Goal: Task Accomplishment & Management: Use online tool/utility

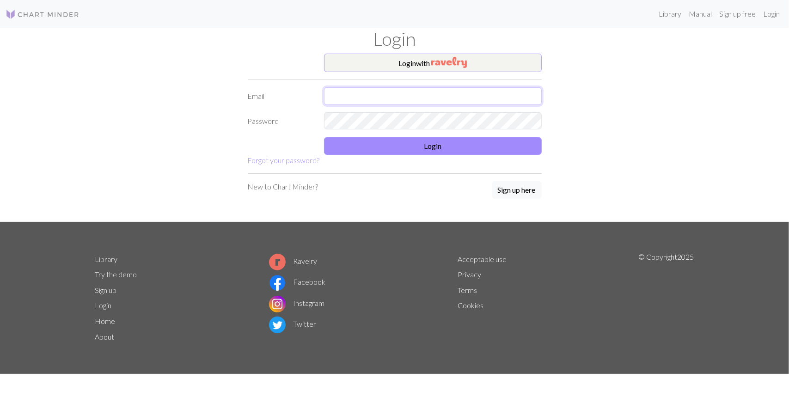
click at [418, 94] on input "text" at bounding box center [433, 96] width 218 height 18
type input "[EMAIL_ADDRESS][DOMAIN_NAME]"
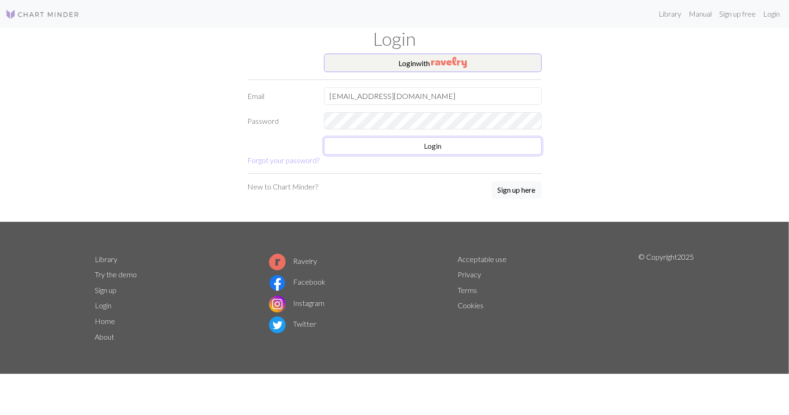
click at [389, 136] on form "Login with Email [EMAIL_ADDRESS][DOMAIN_NAME] Password Login Forgot your passwo…" at bounding box center [395, 110] width 294 height 112
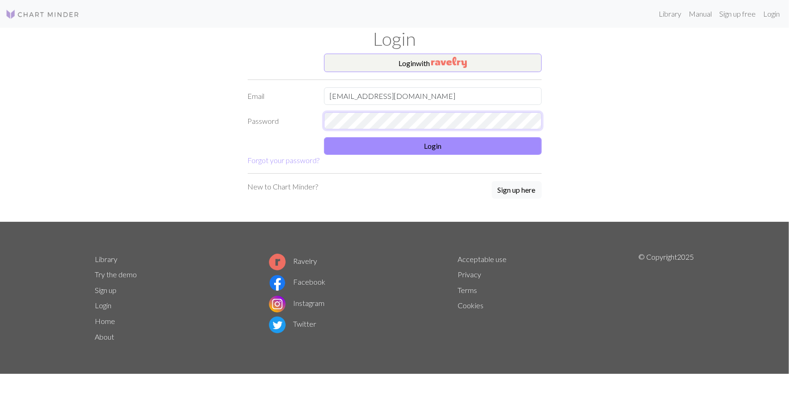
click at [279, 101] on form "Login with Email [EMAIL_ADDRESS][DOMAIN_NAME] Password Login Forgot your passwo…" at bounding box center [395, 110] width 294 height 112
click at [383, 145] on button "Login" at bounding box center [433, 146] width 218 height 18
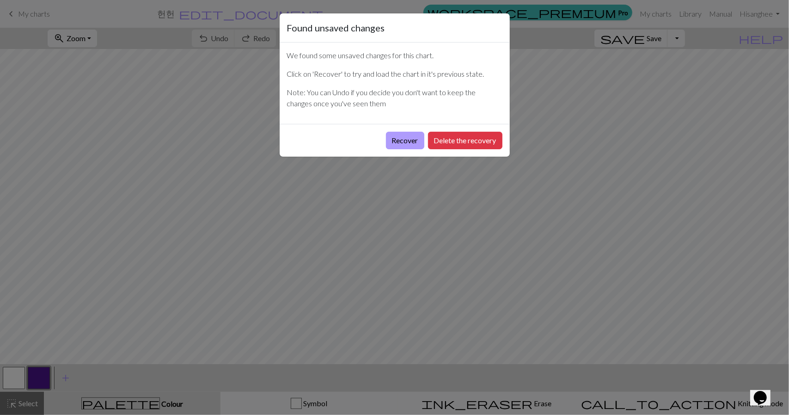
drag, startPoint x: 398, startPoint y: 141, endPoint x: 386, endPoint y: 141, distance: 12.9
click at [386, 141] on button "Recover" at bounding box center [405, 141] width 38 height 18
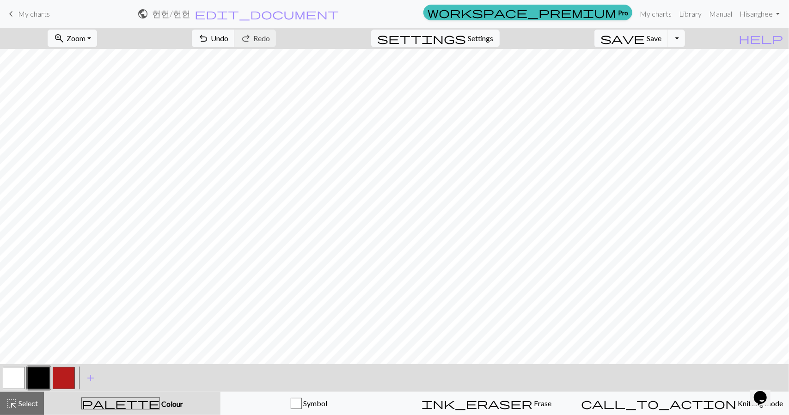
click at [8, 11] on span "keyboard_arrow_left" at bounding box center [11, 13] width 11 height 13
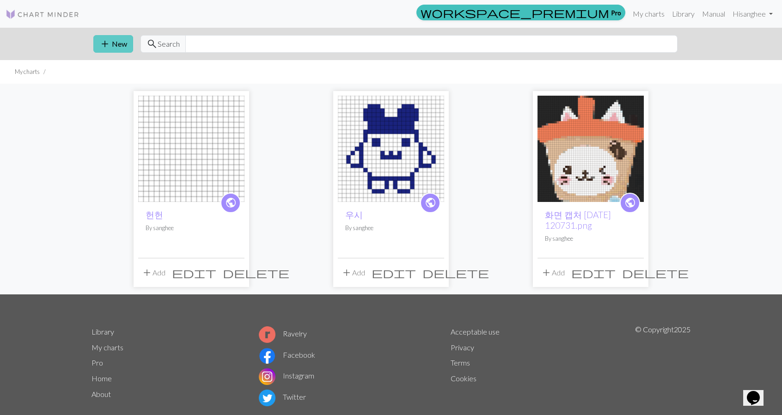
click at [122, 43] on button "add New" at bounding box center [113, 44] width 40 height 18
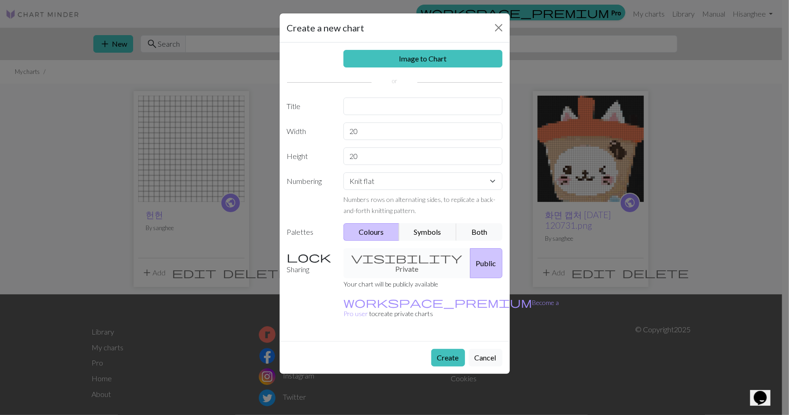
click at [458, 349] on button "Create" at bounding box center [448, 358] width 34 height 18
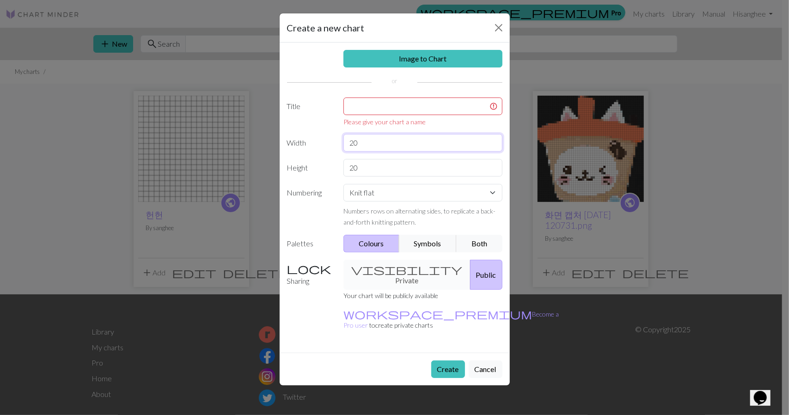
drag, startPoint x: 373, startPoint y: 147, endPoint x: 275, endPoint y: 128, distance: 98.8
click at [280, 129] on div "Image to Chart Title Please give your chart a name Width 20 Height 20 Numbering…" at bounding box center [395, 198] width 230 height 310
type input "25"
drag, startPoint x: 421, startPoint y: 173, endPoint x: 248, endPoint y: 151, distance: 174.7
click at [248, 151] on div "Create a new chart Image to Chart Title Please give your chart a name Width 25 …" at bounding box center [394, 207] width 789 height 415
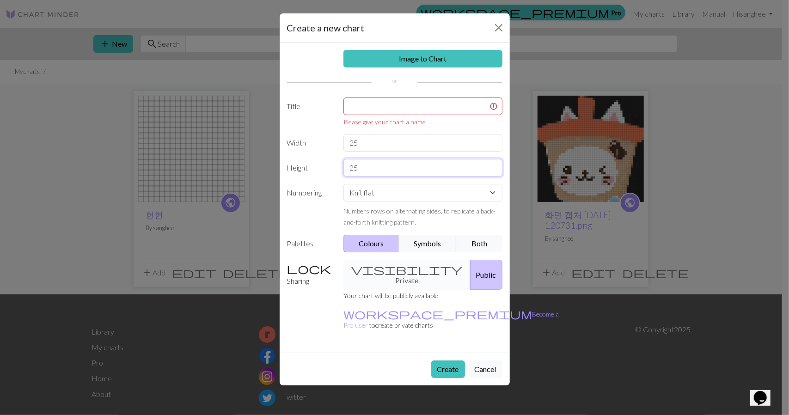
type input "25"
click at [378, 110] on input "text" at bounding box center [422, 107] width 159 height 18
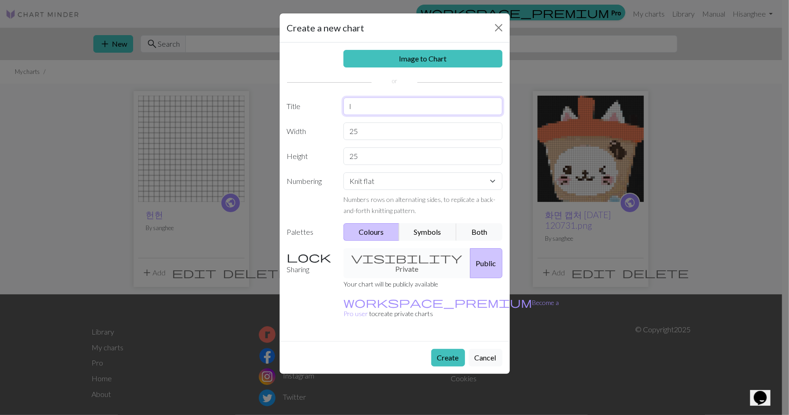
type input "l"
click at [447, 349] on button "Create" at bounding box center [448, 358] width 34 height 18
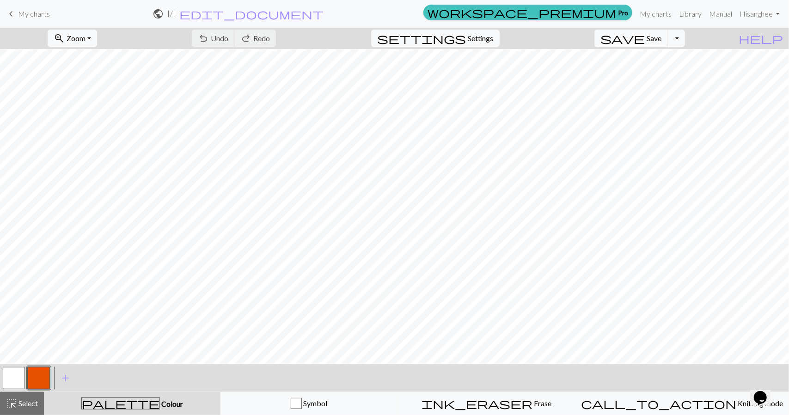
click at [37, 372] on button "button" at bounding box center [39, 378] width 22 height 22
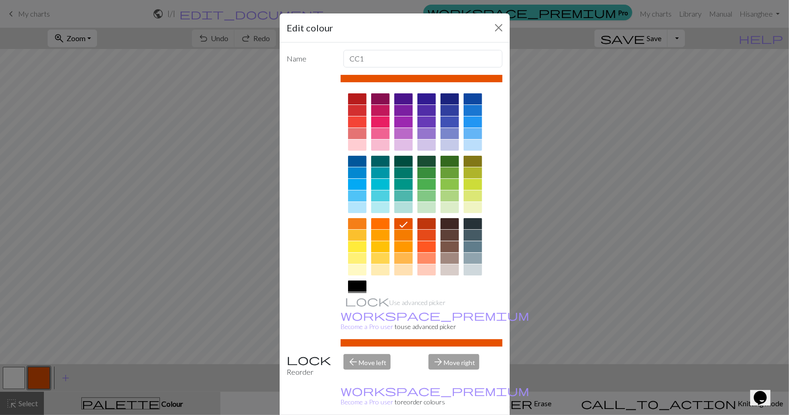
click at [355, 285] on div at bounding box center [357, 286] width 18 height 11
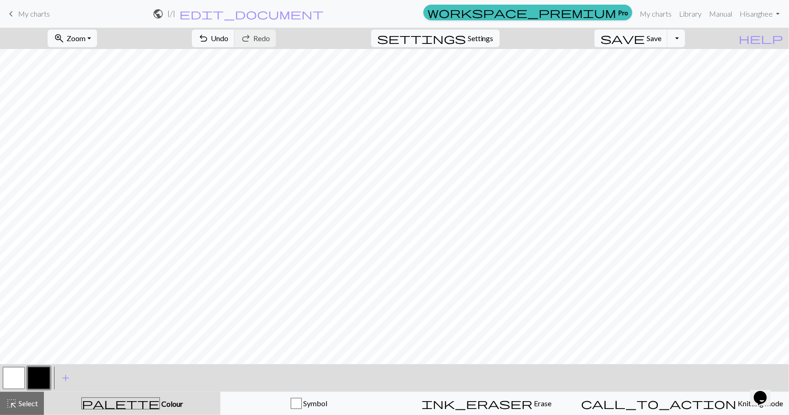
drag, startPoint x: 11, startPoint y: 377, endPoint x: 39, endPoint y: 368, distance: 30.0
click at [39, 368] on div at bounding box center [26, 378] width 50 height 25
drag, startPoint x: 25, startPoint y: 378, endPoint x: 15, endPoint y: 380, distance: 10.4
click at [23, 379] on div at bounding box center [13, 378] width 25 height 25
click at [15, 380] on button "button" at bounding box center [14, 378] width 22 height 22
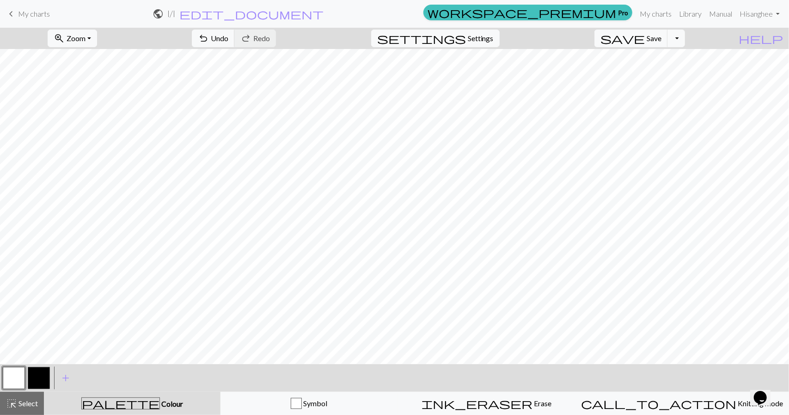
drag, startPoint x: 43, startPoint y: 379, endPoint x: 99, endPoint y: 364, distance: 57.9
click at [47, 377] on button "button" at bounding box center [39, 378] width 22 height 22
click at [17, 378] on button "button" at bounding box center [14, 378] width 22 height 22
click at [38, 377] on button "button" at bounding box center [39, 378] width 22 height 22
click at [37, 380] on button "button" at bounding box center [39, 378] width 22 height 22
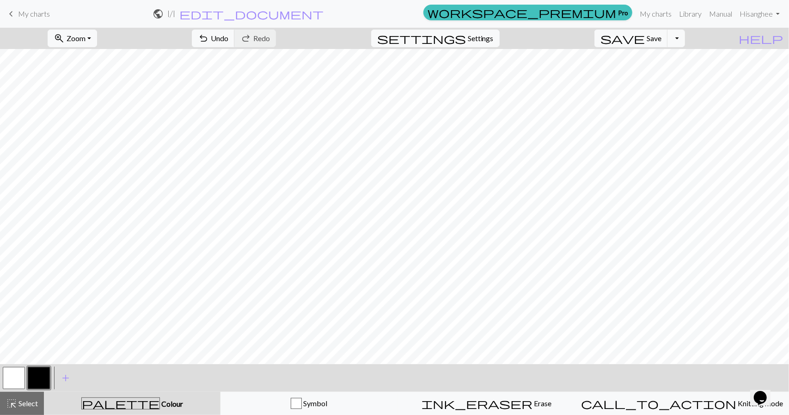
drag, startPoint x: 20, startPoint y: 376, endPoint x: 31, endPoint y: 363, distance: 17.4
click at [31, 363] on div "zoom_in Zoom Zoom Fit all Fit width Fit height 50% 100% 150% 200% undo Undo Und…" at bounding box center [394, 221] width 789 height 387
click at [15, 373] on button "button" at bounding box center [14, 378] width 22 height 22
click at [42, 383] on button "button" at bounding box center [39, 378] width 22 height 22
click at [49, 377] on button "button" at bounding box center [39, 378] width 22 height 22
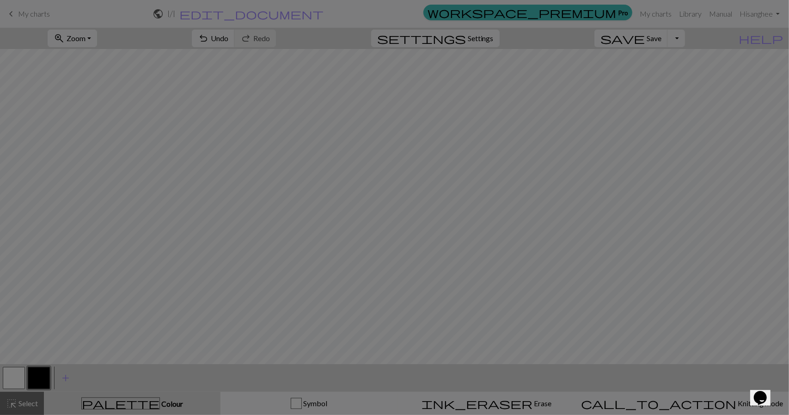
click at [43, 378] on div "Edit colour Name CC1 Use advanced picker workspace_premium Become a Pro user to…" at bounding box center [394, 207] width 789 height 415
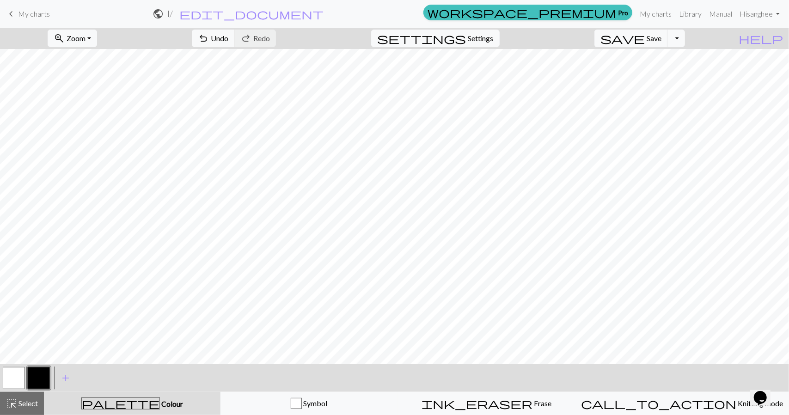
click at [44, 376] on button "button" at bounding box center [39, 378] width 22 height 22
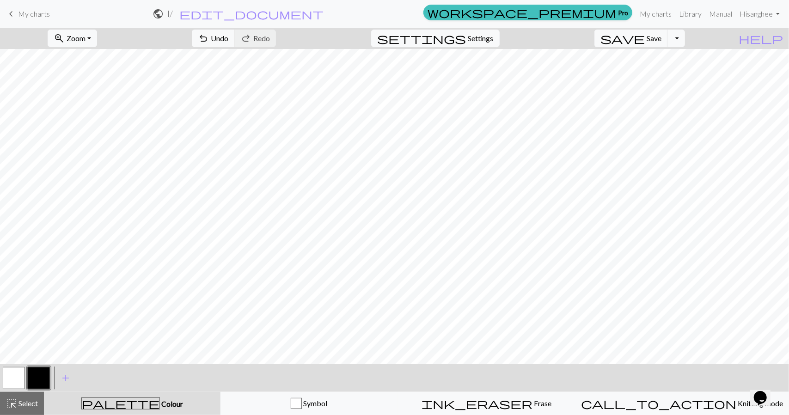
drag, startPoint x: 17, startPoint y: 401, endPoint x: 27, endPoint y: 384, distance: 19.7
click at [16, 401] on span "highlight_alt" at bounding box center [11, 403] width 11 height 13
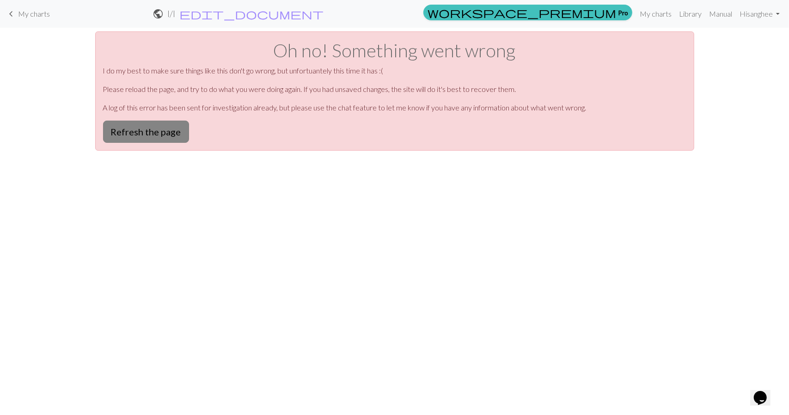
click at [162, 133] on button "Refresh the page" at bounding box center [146, 132] width 86 height 22
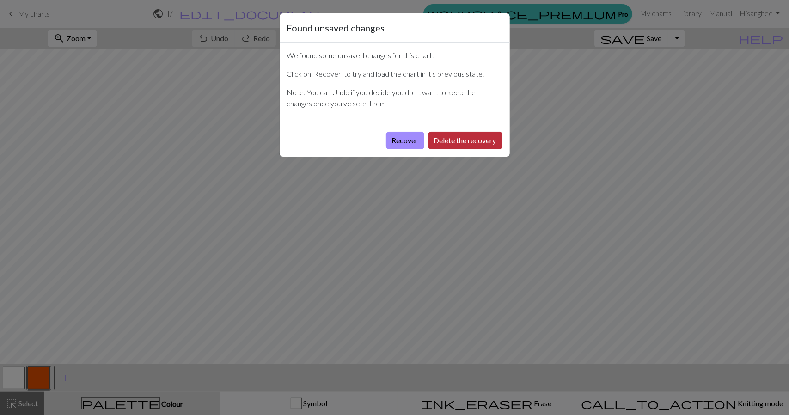
click at [449, 139] on button "Delete the recovery" at bounding box center [465, 141] width 74 height 18
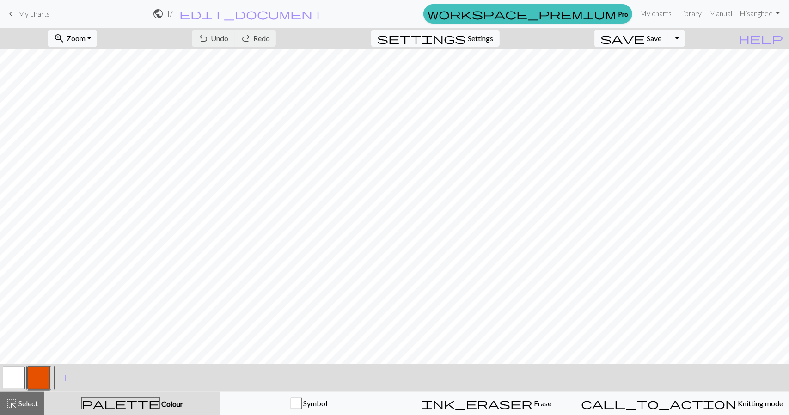
click at [39, 379] on button "button" at bounding box center [39, 378] width 22 height 22
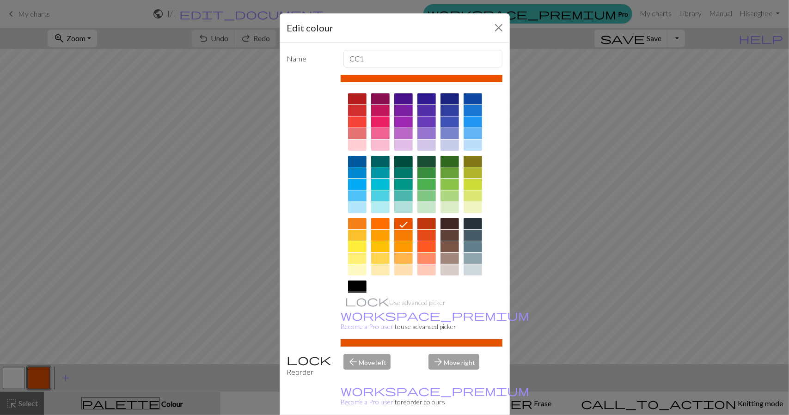
drag, startPoint x: 361, startPoint y: 285, endPoint x: 498, endPoint y: 369, distance: 161.4
click at [364, 285] on div at bounding box center [422, 216] width 162 height 260
drag, startPoint x: 355, startPoint y: 289, endPoint x: 359, endPoint y: 294, distance: 6.7
click at [355, 289] on div at bounding box center [357, 286] width 18 height 11
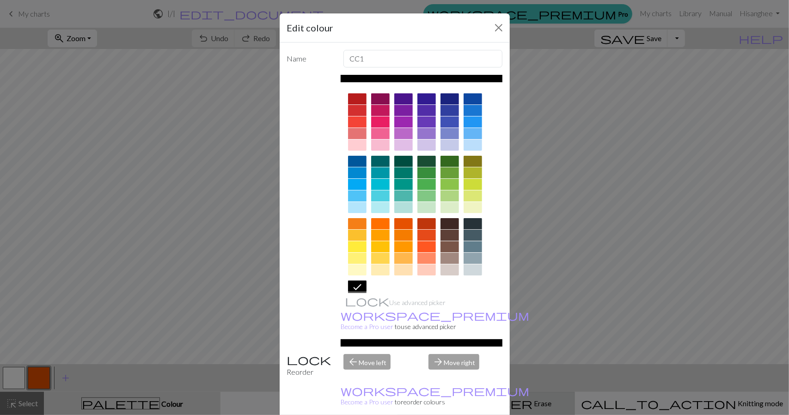
drag, startPoint x: 443, startPoint y: 401, endPoint x: 434, endPoint y: 399, distance: 8.4
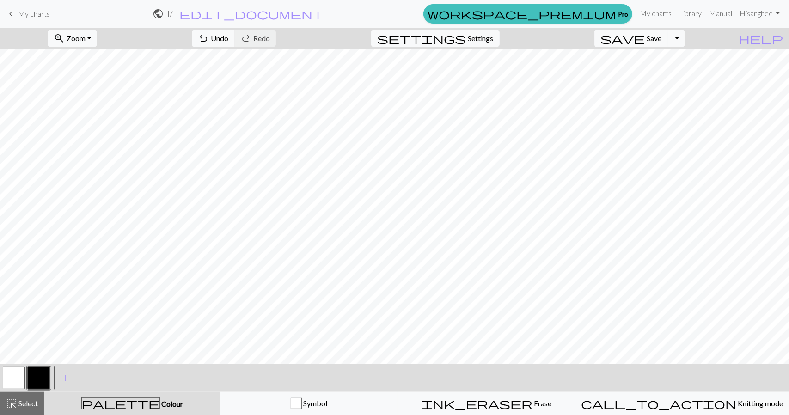
click at [20, 371] on button "button" at bounding box center [14, 378] width 22 height 22
click at [71, 353] on div "zoom_in Zoom Zoom Fit all Fit width Fit height 50% 100% 150% 200% undo Undo Und…" at bounding box center [394, 221] width 789 height 387
click at [39, 373] on button "button" at bounding box center [39, 378] width 22 height 22
click at [660, 37] on button "save Save Save" at bounding box center [630, 39] width 73 height 18
click at [13, 10] on span "keyboard_arrow_left" at bounding box center [11, 13] width 11 height 13
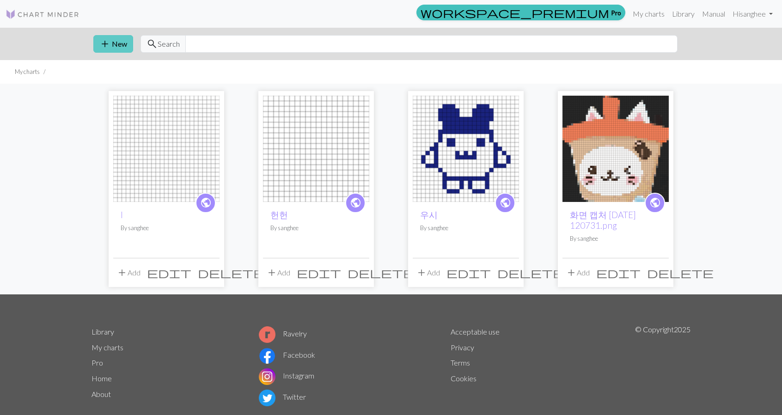
click at [119, 35] on div "add New search Search" at bounding box center [391, 44] width 610 height 32
click at [120, 40] on button "add New" at bounding box center [113, 44] width 40 height 18
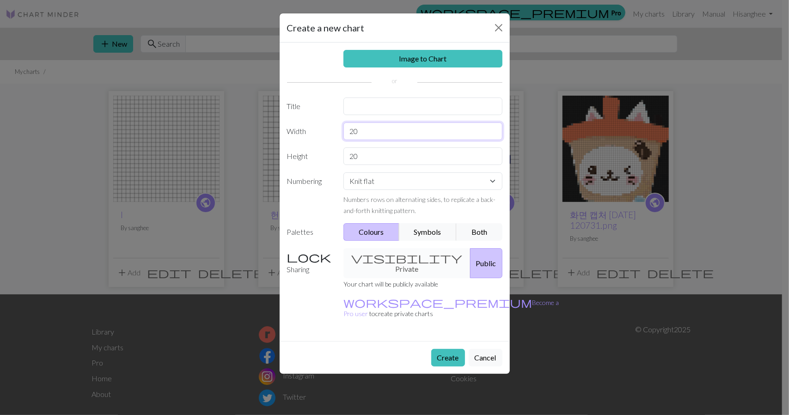
drag, startPoint x: 368, startPoint y: 132, endPoint x: 304, endPoint y: 123, distance: 64.8
click at [304, 123] on div "Width 20" at bounding box center [395, 131] width 226 height 18
type input "25"
drag, startPoint x: 550, startPoint y: 197, endPoint x: 507, endPoint y: 173, distance: 49.4
click at [542, 194] on div "Create a new chart Image to Chart Title Width 25 Height 20 Numbering Knit flat …" at bounding box center [394, 207] width 789 height 415
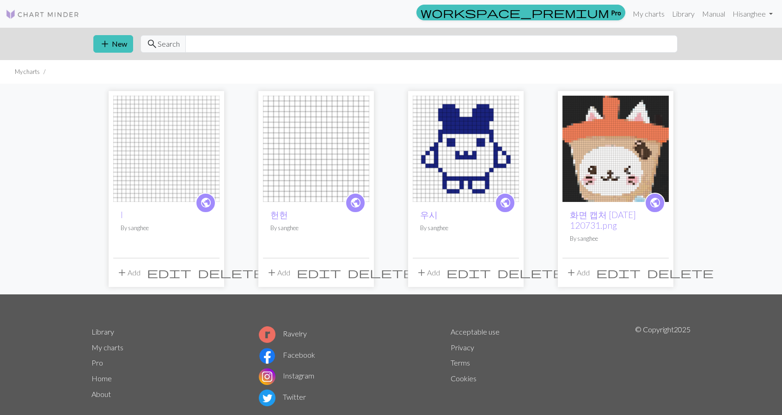
click at [495, 166] on img at bounding box center [466, 149] width 106 height 106
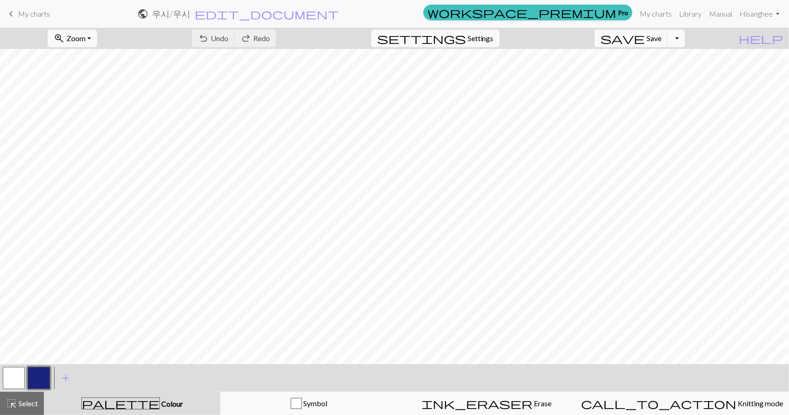
click at [18, 14] on span "My charts" at bounding box center [34, 13] width 32 height 9
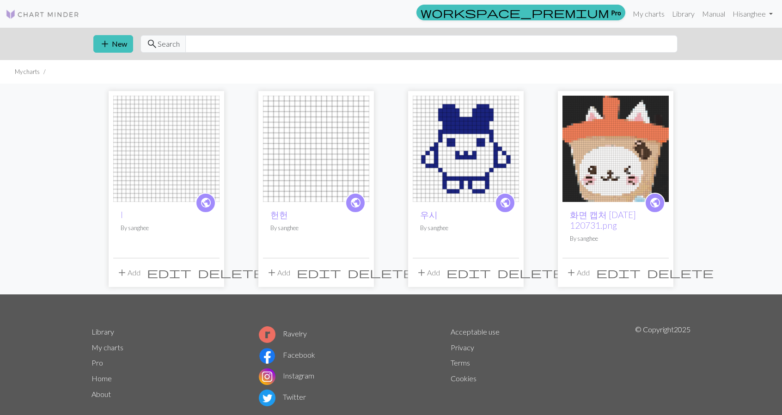
click at [462, 160] on img at bounding box center [466, 149] width 106 height 106
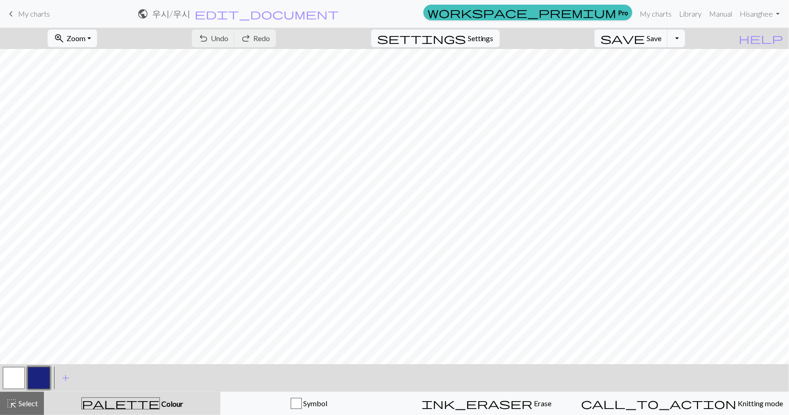
click at [19, 381] on button "button" at bounding box center [14, 378] width 22 height 22
click at [685, 39] on button "Toggle Dropdown" at bounding box center [676, 39] width 18 height 18
drag, startPoint x: 513, startPoint y: 404, endPoint x: 506, endPoint y: 392, distance: 14.7
click at [532, 404] on span "Erase" at bounding box center [541, 403] width 19 height 9
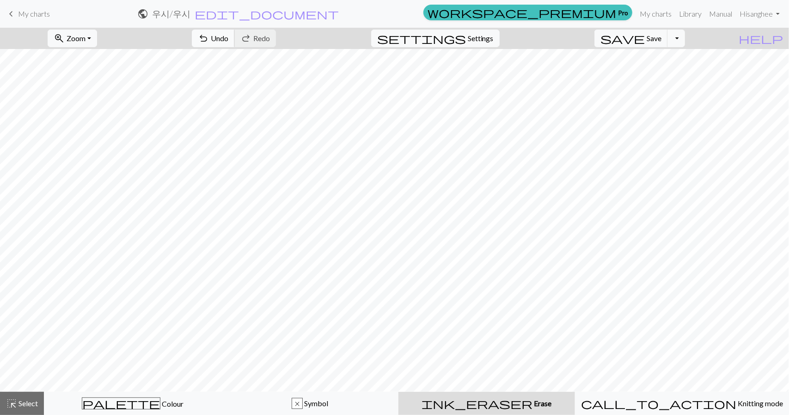
click at [209, 41] on span "undo" at bounding box center [203, 38] width 11 height 13
click at [146, 396] on button "palette Colour Colour" at bounding box center [132, 403] width 177 height 23
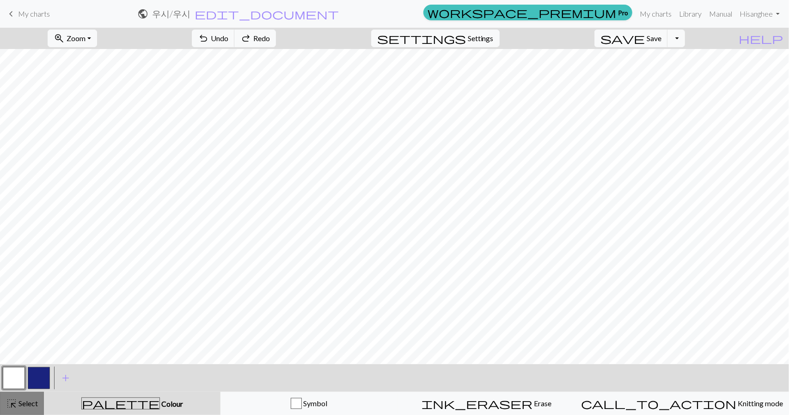
click at [16, 400] on span "highlight_alt" at bounding box center [11, 403] width 11 height 13
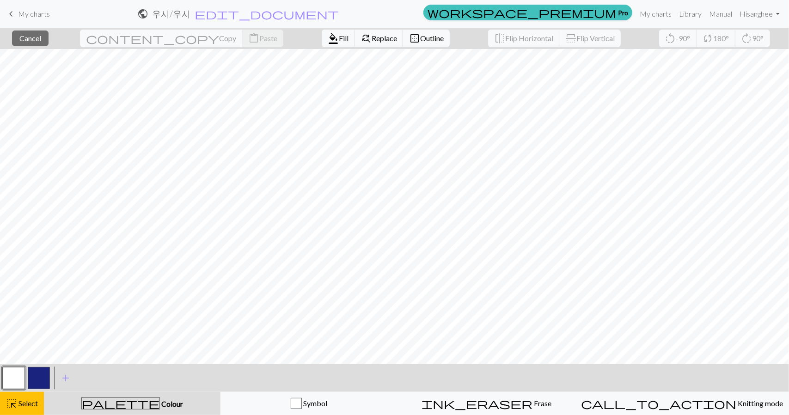
click at [23, 382] on button "button" at bounding box center [14, 378] width 22 height 22
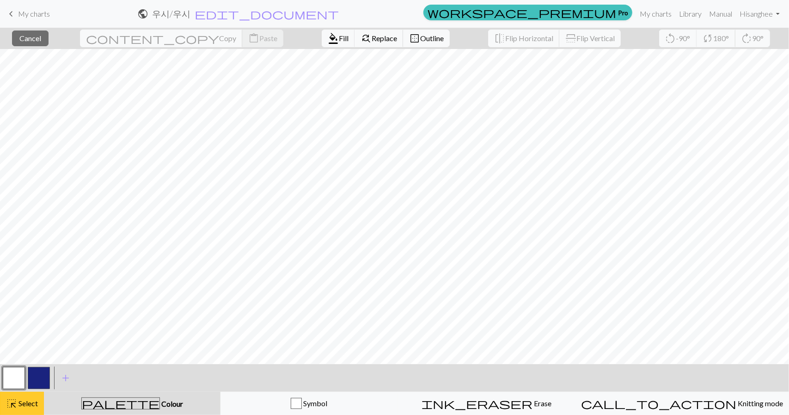
click at [13, 402] on span "highlight_alt" at bounding box center [11, 403] width 11 height 13
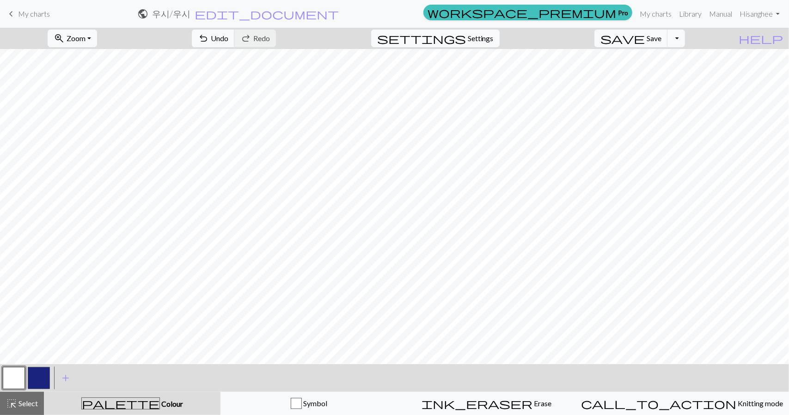
drag, startPoint x: 14, startPoint y: 372, endPoint x: 26, endPoint y: 370, distance: 11.7
click at [26, 370] on div at bounding box center [13, 378] width 25 height 25
click at [66, 381] on span "add" at bounding box center [65, 378] width 11 height 13
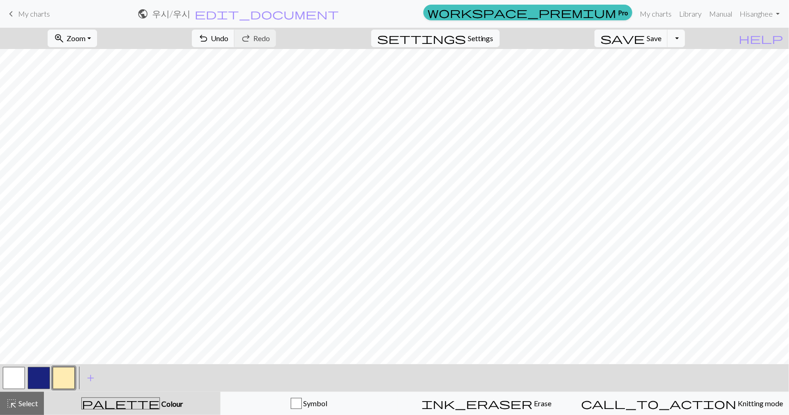
click at [36, 375] on button "button" at bounding box center [39, 378] width 22 height 22
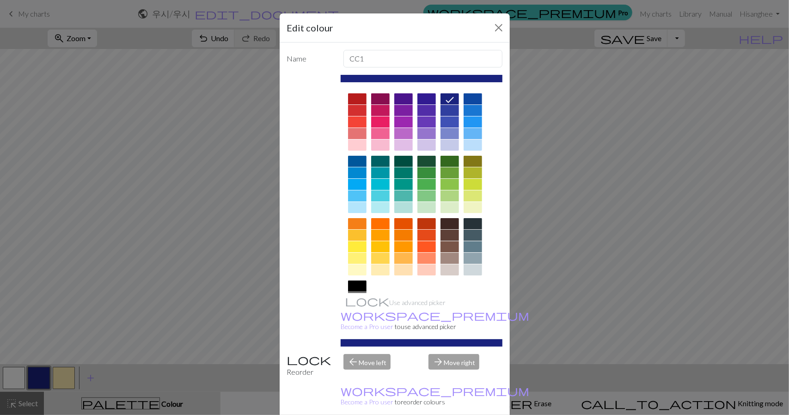
drag, startPoint x: 360, startPoint y: 287, endPoint x: 386, endPoint y: 343, distance: 62.0
click at [360, 288] on div at bounding box center [357, 286] width 18 height 11
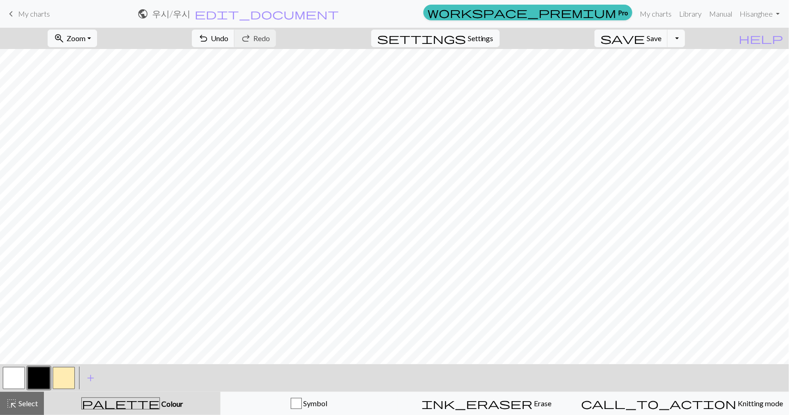
click at [25, 374] on div at bounding box center [13, 378] width 25 height 25
click at [21, 374] on button "button" at bounding box center [14, 378] width 22 height 22
click at [40, 371] on button "button" at bounding box center [39, 378] width 22 height 22
drag, startPoint x: 18, startPoint y: 377, endPoint x: 32, endPoint y: 370, distance: 16.1
click at [32, 370] on div at bounding box center [38, 378] width 75 height 25
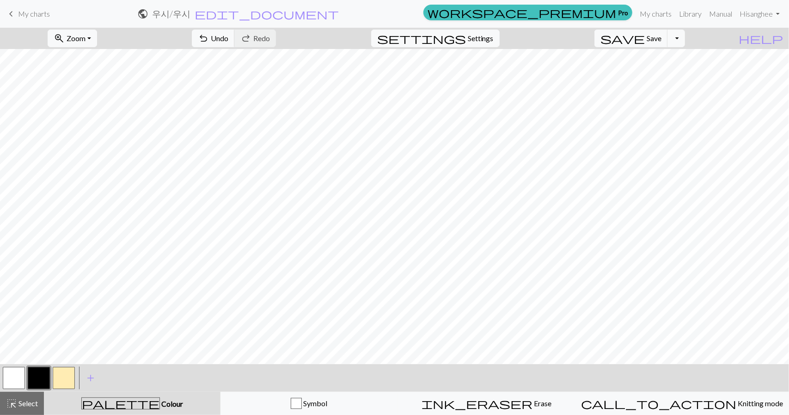
drag, startPoint x: 15, startPoint y: 376, endPoint x: 45, endPoint y: 361, distance: 33.9
click at [28, 368] on div at bounding box center [38, 378] width 75 height 25
drag, startPoint x: 18, startPoint y: 367, endPoint x: 53, endPoint y: 359, distance: 35.2
click at [35, 363] on div "zoom_in Zoom Zoom Fit all Fit width Fit height 50% 100% 150% 200% undo Undo Und…" at bounding box center [394, 221] width 789 height 387
click at [17, 371] on button "button" at bounding box center [14, 378] width 22 height 22
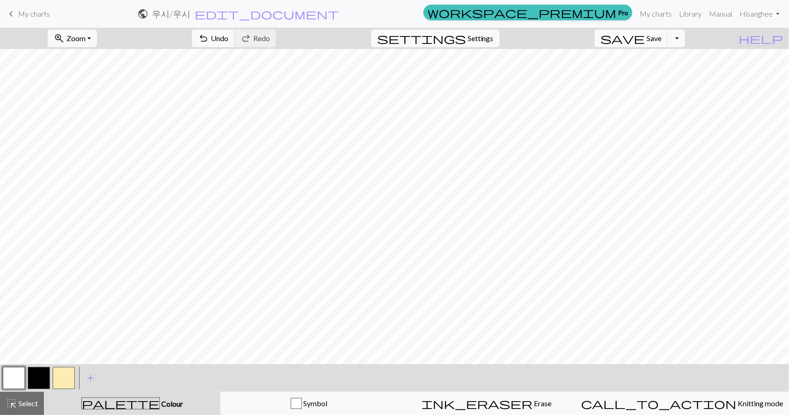
click at [40, 380] on button "button" at bounding box center [39, 378] width 22 height 22
click at [11, 378] on button "button" at bounding box center [14, 378] width 22 height 22
click at [37, 375] on button "button" at bounding box center [39, 378] width 22 height 22
drag, startPoint x: 19, startPoint y: 377, endPoint x: 37, endPoint y: 367, distance: 20.1
click at [21, 375] on button "button" at bounding box center [14, 378] width 22 height 22
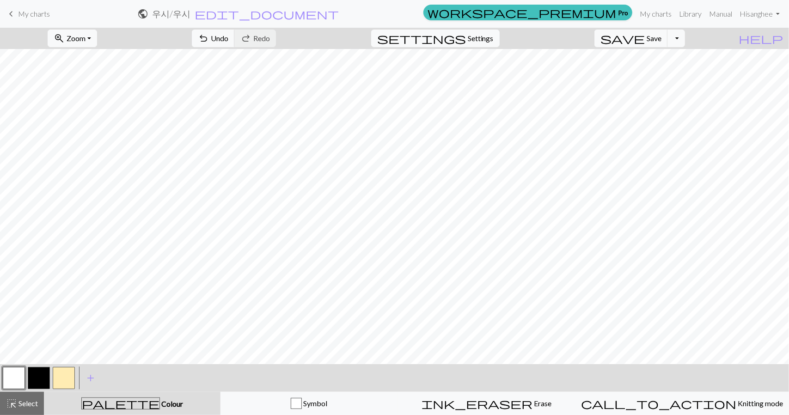
click at [38, 375] on button "button" at bounding box center [39, 378] width 22 height 22
click at [11, 370] on button "button" at bounding box center [14, 378] width 22 height 22
click at [40, 366] on div "< >" at bounding box center [38, 378] width 75 height 28
drag, startPoint x: 40, startPoint y: 372, endPoint x: 52, endPoint y: 367, distance: 13.5
click at [39, 372] on button "button" at bounding box center [39, 378] width 22 height 22
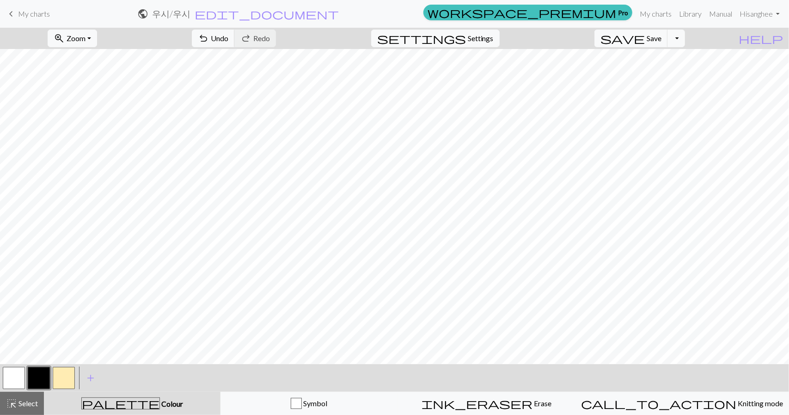
drag, startPoint x: 12, startPoint y: 382, endPoint x: 30, endPoint y: 371, distance: 21.2
click at [13, 381] on button "button" at bounding box center [14, 378] width 22 height 22
click at [37, 376] on button "button" at bounding box center [39, 378] width 22 height 22
click at [685, 42] on button "Toggle Dropdown" at bounding box center [676, 39] width 18 height 18
click at [668, 53] on button "file_copy Save a copy" at bounding box center [608, 58] width 153 height 15
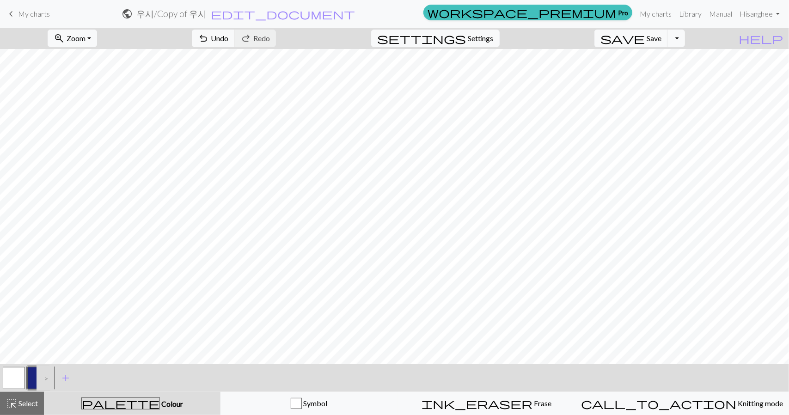
drag, startPoint x: 34, startPoint y: 12, endPoint x: 440, endPoint y: 34, distance: 406.9
click at [33, 12] on span "My charts" at bounding box center [34, 13] width 32 height 9
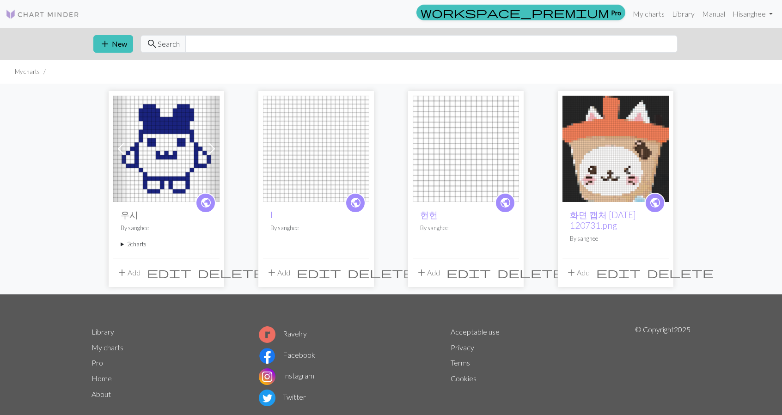
click at [216, 148] on span at bounding box center [211, 148] width 15 height 15
click at [215, 148] on span at bounding box center [211, 148] width 15 height 15
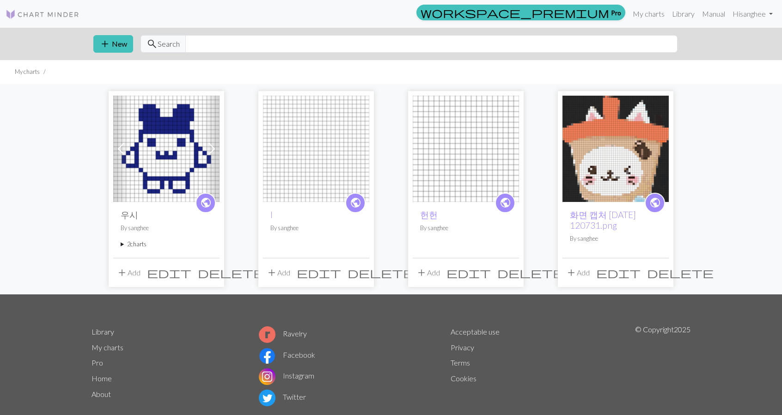
click at [215, 148] on span at bounding box center [211, 148] width 15 height 15
click at [145, 245] on summary "2 charts" at bounding box center [167, 244] width 92 height 9
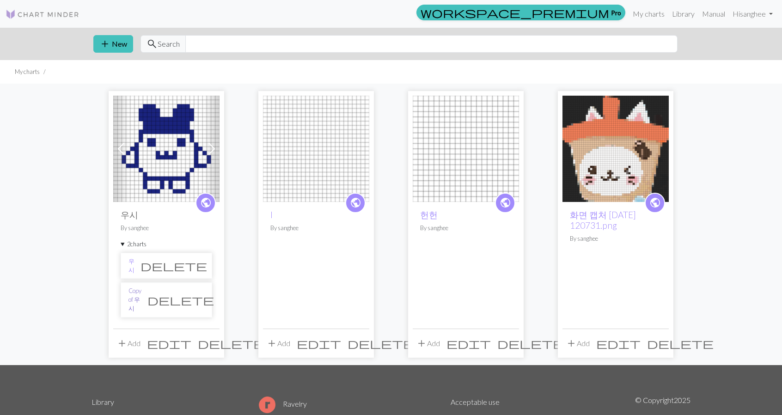
click at [151, 286] on li "Copy of 우시 delete" at bounding box center [167, 299] width 92 height 35
click at [141, 290] on link "Copy of 우시" at bounding box center [135, 300] width 13 height 27
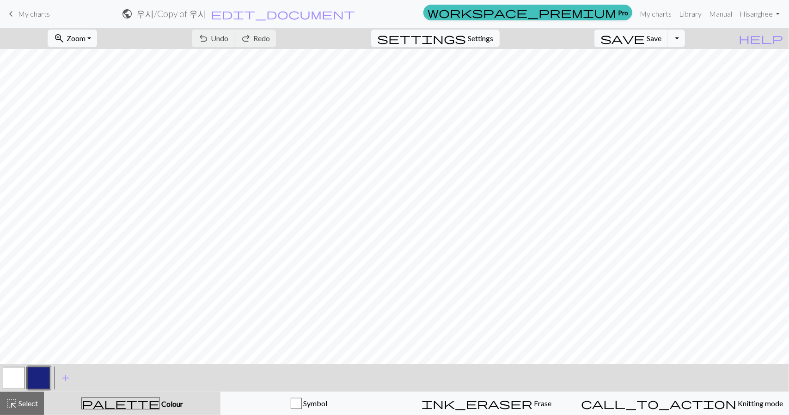
click at [262, 46] on div "undo Undo Undo redo Redo Redo" at bounding box center [234, 38] width 98 height 21
click at [265, 41] on div "undo Undo Undo redo Redo Redo" at bounding box center [234, 38] width 98 height 21
click at [252, 36] on div "undo Undo Undo redo Redo Redo" at bounding box center [234, 38] width 98 height 21
click at [252, 37] on div "undo Undo Undo redo Redo Redo" at bounding box center [234, 38] width 98 height 21
click at [252, 38] on div "undo Undo Undo redo Redo Redo" at bounding box center [234, 38] width 98 height 21
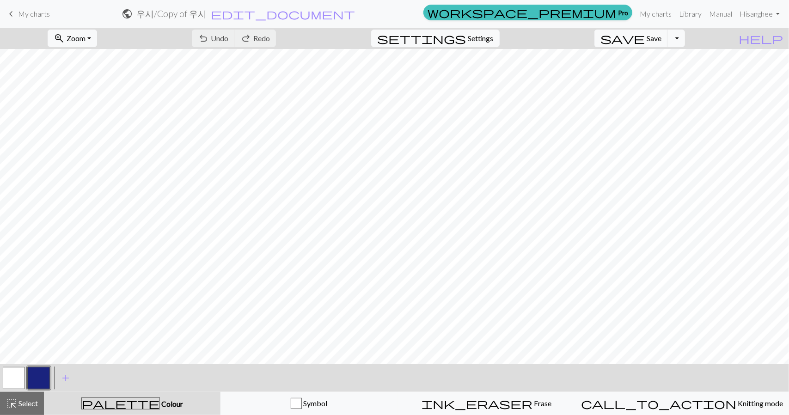
drag, startPoint x: 252, startPoint y: 38, endPoint x: 56, endPoint y: 0, distance: 199.7
click at [251, 39] on div "undo Undo Undo redo Redo Redo" at bounding box center [234, 38] width 98 height 21
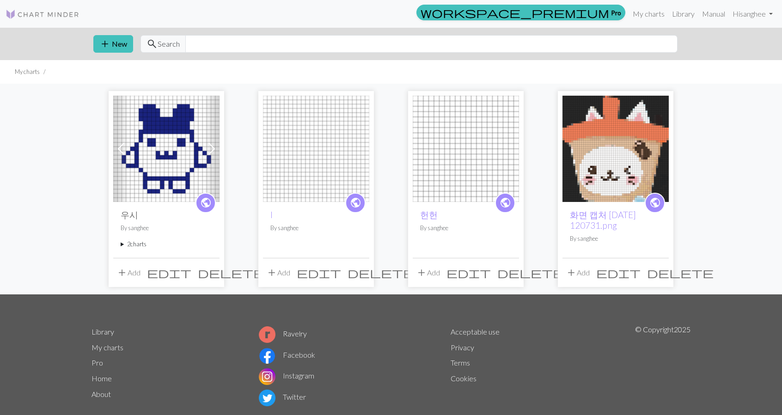
drag, startPoint x: 165, startPoint y: 145, endPoint x: 154, endPoint y: 145, distance: 11.1
click at [163, 145] on img at bounding box center [166, 149] width 106 height 106
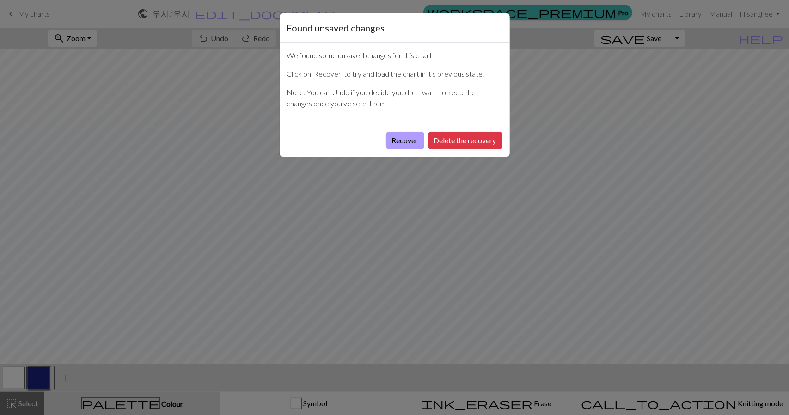
click at [411, 142] on button "Recover" at bounding box center [405, 141] width 38 height 18
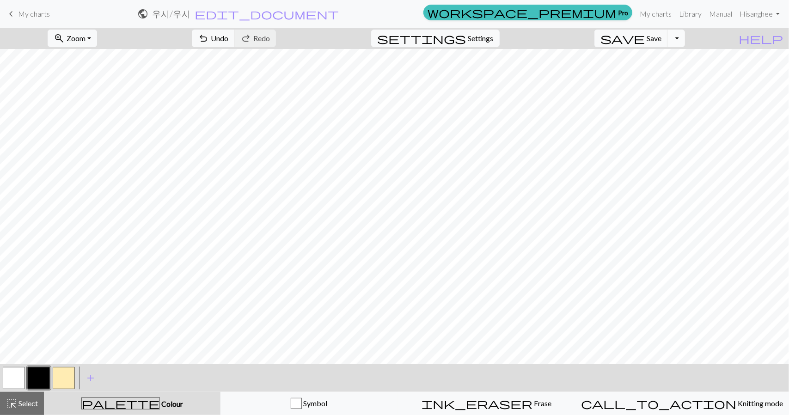
click at [685, 37] on button "Toggle Dropdown" at bounding box center [676, 39] width 18 height 18
click at [661, 61] on button "file_copy Save a copy" at bounding box center [608, 58] width 153 height 15
click at [645, 42] on span "save" at bounding box center [622, 38] width 44 height 13
drag, startPoint x: 692, startPoint y: 37, endPoint x: 687, endPoint y: 40, distance: 5.9
click at [685, 37] on button "Toggle Dropdown" at bounding box center [676, 39] width 18 height 18
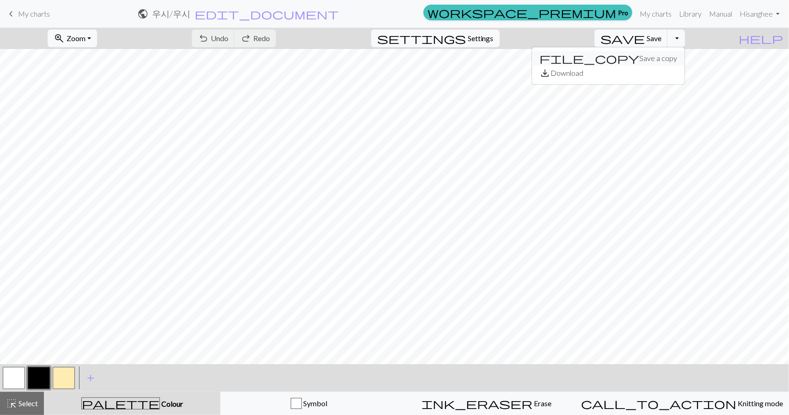
click at [664, 118] on div "zoom_in Zoom Zoom Fit all Fit width Fit height 50% 100% 150% 200% undo Undo Und…" at bounding box center [394, 221] width 789 height 387
click at [685, 41] on button "Toggle Dropdown" at bounding box center [676, 39] width 18 height 18
click at [683, 61] on button "file_copy Save a copy" at bounding box center [608, 58] width 153 height 15
drag, startPoint x: 32, startPoint y: 14, endPoint x: 438, endPoint y: 32, distance: 406.2
click at [32, 15] on span "My charts" at bounding box center [34, 13] width 32 height 9
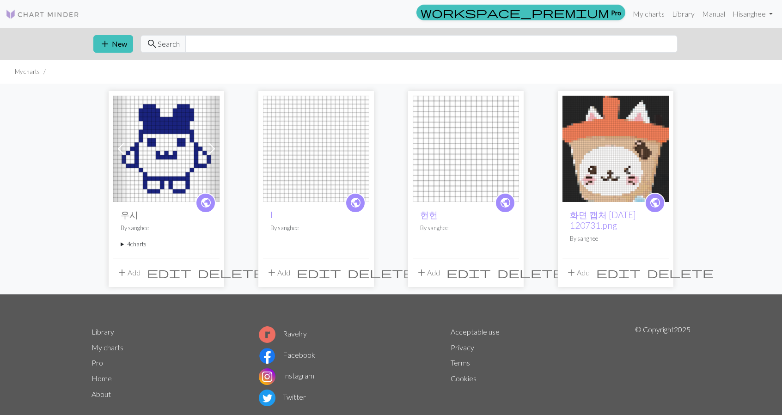
click at [117, 147] on span at bounding box center [121, 148] width 15 height 15
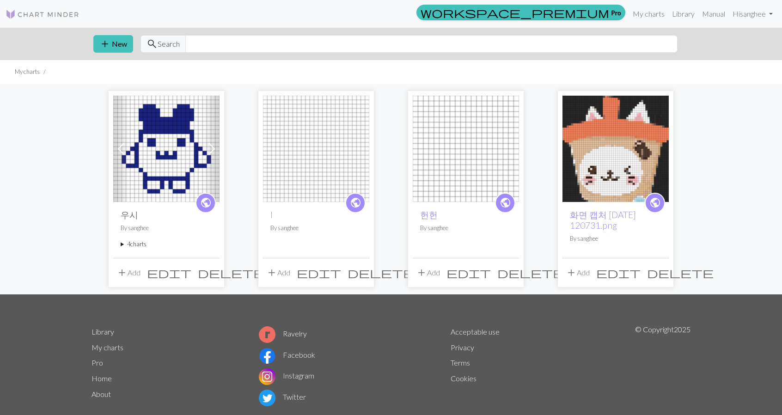
click at [117, 147] on span at bounding box center [121, 148] width 15 height 15
drag, startPoint x: 117, startPoint y: 147, endPoint x: 206, endPoint y: 151, distance: 88.4
click at [119, 147] on span at bounding box center [121, 148] width 15 height 15
click at [208, 154] on span at bounding box center [211, 148] width 15 height 15
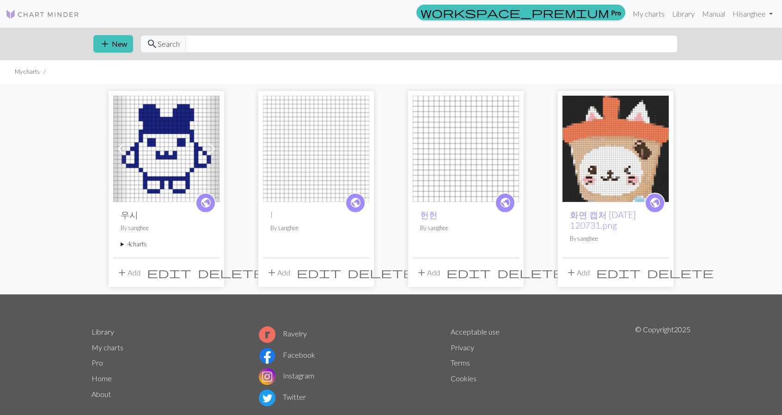
click at [208, 154] on span at bounding box center [211, 148] width 15 height 15
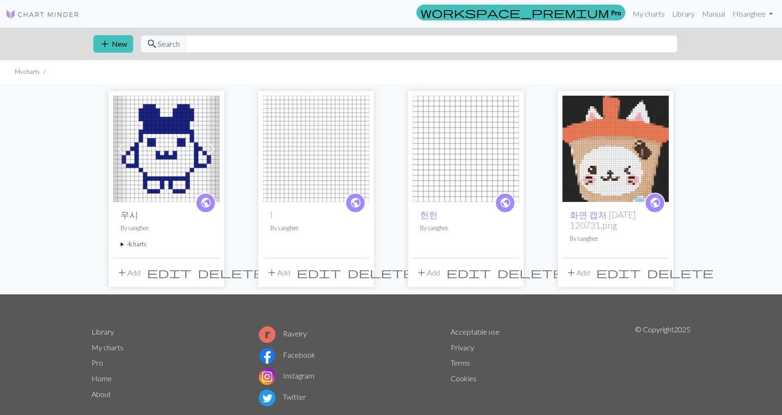
click at [208, 154] on span at bounding box center [211, 148] width 15 height 15
click at [208, 155] on span at bounding box center [211, 148] width 15 height 15
click at [207, 155] on span at bounding box center [211, 148] width 15 height 15
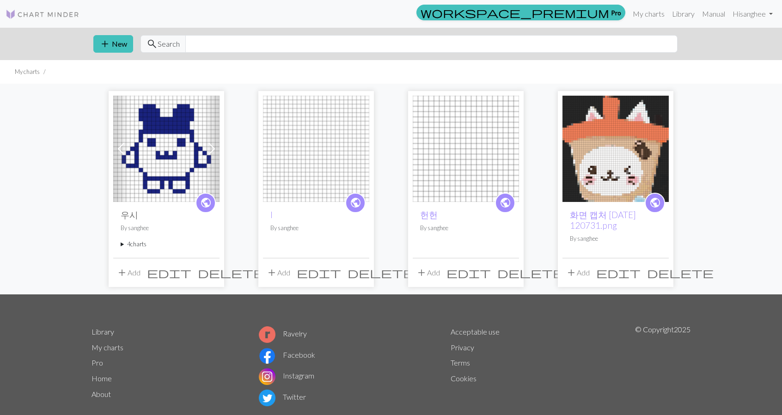
click at [207, 156] on span at bounding box center [211, 148] width 15 height 15
drag, startPoint x: 207, startPoint y: 156, endPoint x: 173, endPoint y: 149, distance: 34.4
click at [206, 156] on span at bounding box center [211, 148] width 15 height 15
click at [173, 149] on img at bounding box center [166, 149] width 106 height 106
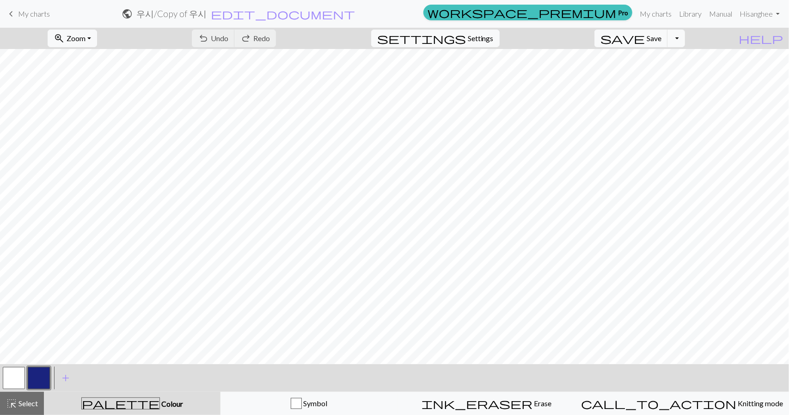
drag, startPoint x: 16, startPoint y: 367, endPoint x: 33, endPoint y: 362, distance: 17.5
click at [17, 367] on button "button" at bounding box center [14, 378] width 22 height 22
click at [46, 381] on button "button" at bounding box center [39, 378] width 22 height 22
click at [46, 379] on button "button" at bounding box center [39, 378] width 22 height 22
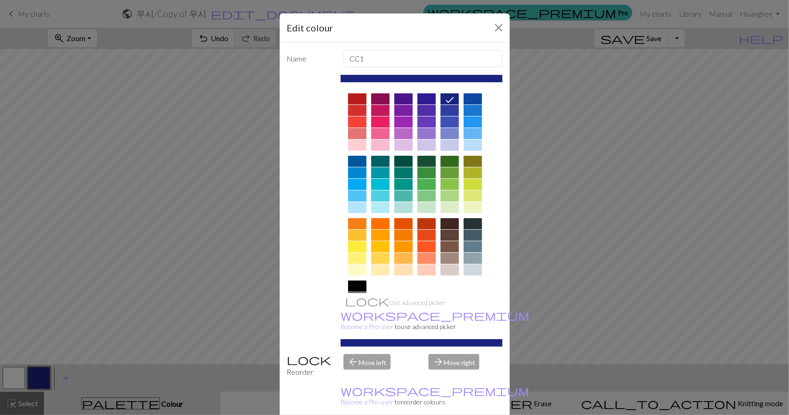
drag, startPoint x: 350, startPoint y: 286, endPoint x: 474, endPoint y: 391, distance: 162.3
click at [350, 287] on div at bounding box center [357, 286] width 18 height 11
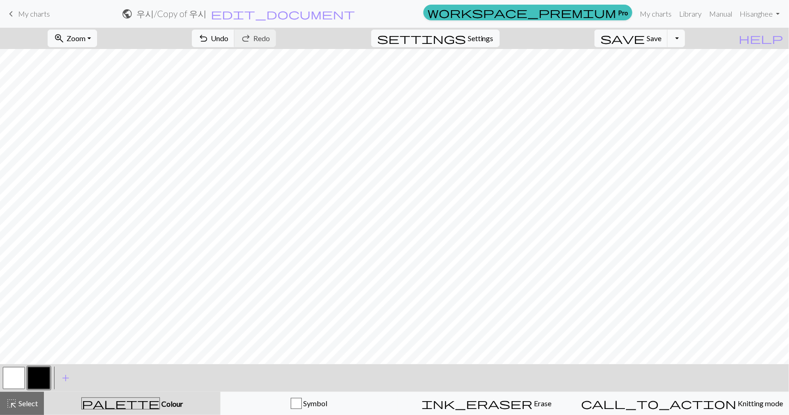
drag, startPoint x: 6, startPoint y: 380, endPoint x: 19, endPoint y: 371, distance: 16.6
click at [19, 371] on button "button" at bounding box center [14, 378] width 22 height 22
click at [32, 379] on button "button" at bounding box center [39, 378] width 22 height 22
click at [22, 371] on button "button" at bounding box center [14, 378] width 22 height 22
drag, startPoint x: 37, startPoint y: 381, endPoint x: 71, endPoint y: 362, distance: 38.7
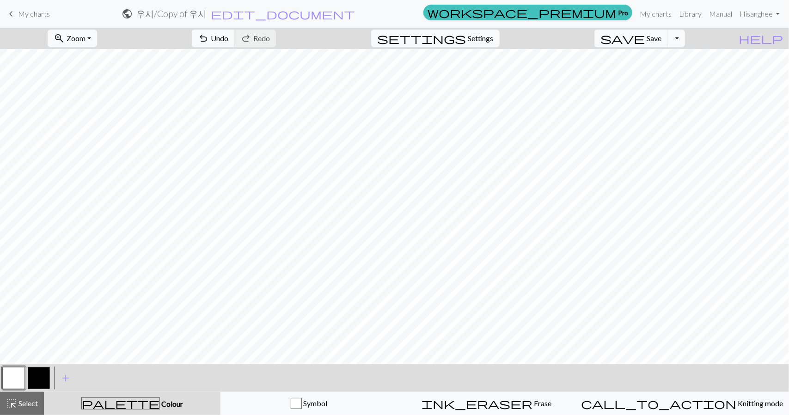
click at [40, 379] on button "button" at bounding box center [39, 378] width 22 height 22
drag, startPoint x: 21, startPoint y: 376, endPoint x: 28, endPoint y: 367, distance: 11.5
click at [28, 367] on div at bounding box center [26, 378] width 50 height 25
drag, startPoint x: 18, startPoint y: 375, endPoint x: 30, endPoint y: 369, distance: 13.4
click at [18, 375] on button "button" at bounding box center [14, 378] width 22 height 22
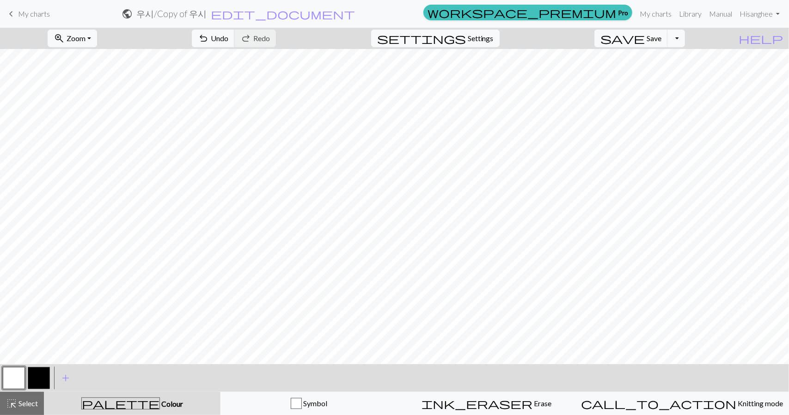
click at [39, 380] on button "button" at bounding box center [39, 378] width 22 height 22
drag, startPoint x: 18, startPoint y: 387, endPoint x: 61, endPoint y: 360, distance: 50.5
click at [33, 377] on div at bounding box center [26, 378] width 50 height 25
drag, startPoint x: 5, startPoint y: 374, endPoint x: 43, endPoint y: 373, distance: 38.8
click at [8, 374] on button "button" at bounding box center [14, 378] width 22 height 22
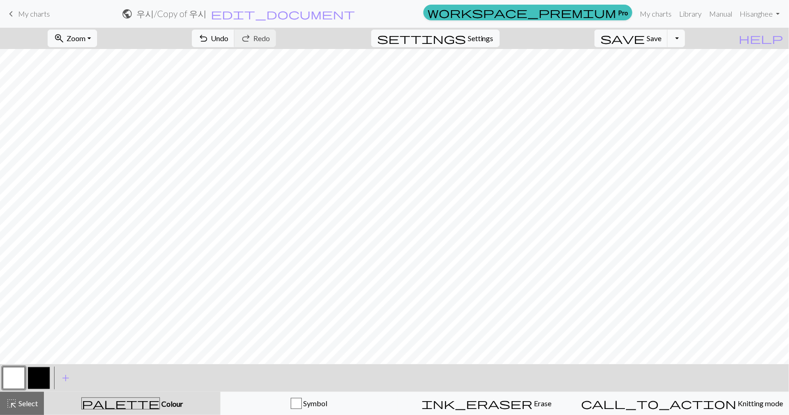
drag, startPoint x: 27, startPoint y: 381, endPoint x: 79, endPoint y: 360, distance: 56.6
click at [37, 377] on div at bounding box center [38, 378] width 25 height 25
click at [46, 376] on button "button" at bounding box center [39, 378] width 22 height 22
click at [13, 374] on button "button" at bounding box center [14, 378] width 22 height 22
drag, startPoint x: 37, startPoint y: 375, endPoint x: 61, endPoint y: 363, distance: 27.3
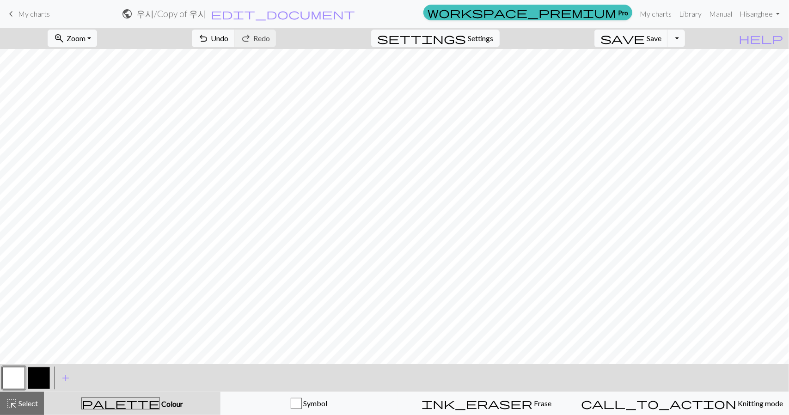
click at [40, 375] on button "button" at bounding box center [39, 378] width 22 height 22
click at [11, 371] on button "button" at bounding box center [14, 378] width 22 height 22
click at [39, 379] on button "button" at bounding box center [39, 378] width 22 height 22
drag, startPoint x: 20, startPoint y: 378, endPoint x: 89, endPoint y: 363, distance: 70.4
click at [41, 373] on div at bounding box center [26, 378] width 50 height 25
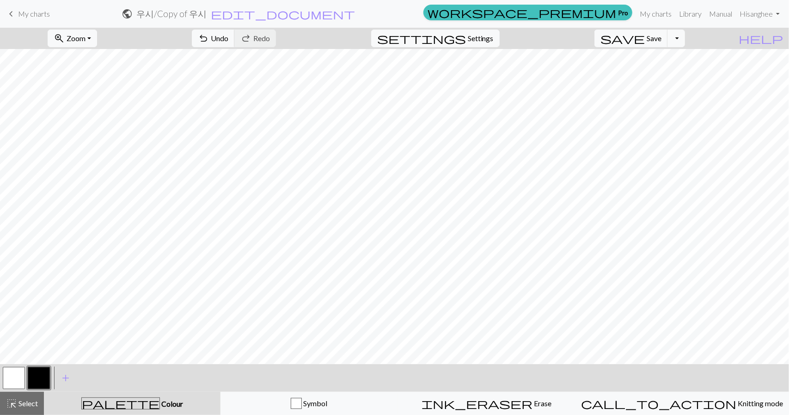
drag, startPoint x: 17, startPoint y: 375, endPoint x: 53, endPoint y: 361, distance: 38.4
click at [21, 374] on button "button" at bounding box center [14, 378] width 22 height 22
click at [37, 376] on button "button" at bounding box center [39, 378] width 22 height 22
drag, startPoint x: 26, startPoint y: 400, endPoint x: 31, endPoint y: 393, distance: 8.2
click at [31, 393] on button "highlight_alt Select Select" at bounding box center [22, 403] width 44 height 23
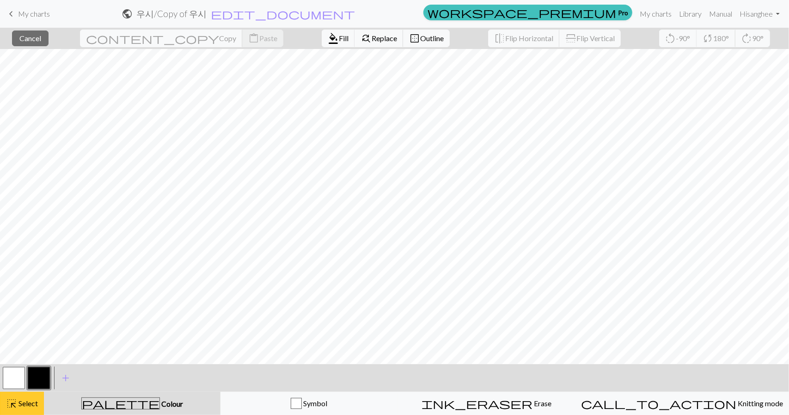
drag, startPoint x: 33, startPoint y: 401, endPoint x: 37, endPoint y: 397, distance: 5.6
click at [37, 397] on button "highlight_alt Select Select" at bounding box center [22, 403] width 44 height 23
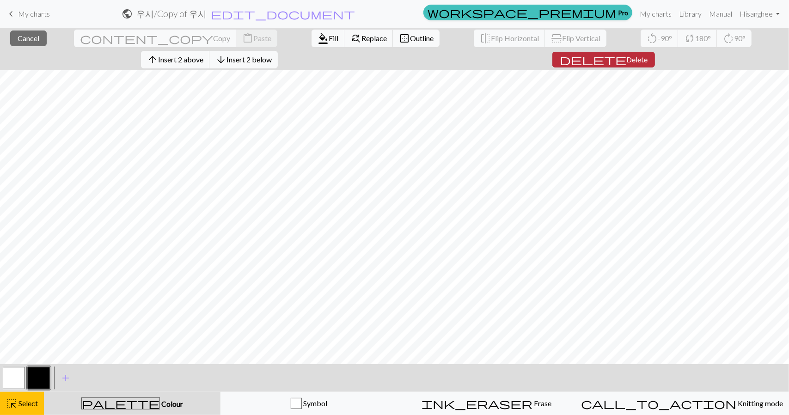
click at [655, 52] on button "delete Delete" at bounding box center [603, 60] width 103 height 16
click at [203, 55] on span "Insert 1 above" at bounding box center [180, 59] width 45 height 9
